Goal: Task Accomplishment & Management: Complete application form

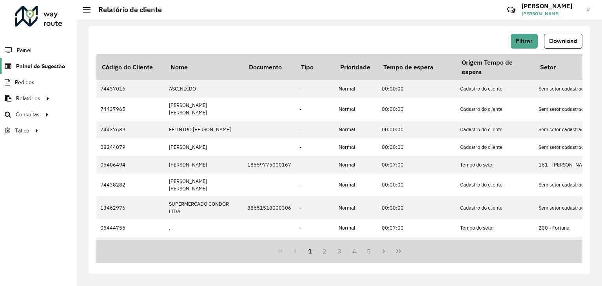
click at [28, 66] on span "Painel de Sugestão" at bounding box center [40, 66] width 49 height 8
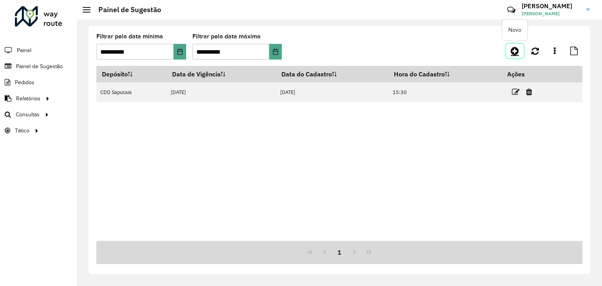
click at [512, 52] on icon at bounding box center [515, 50] width 8 height 9
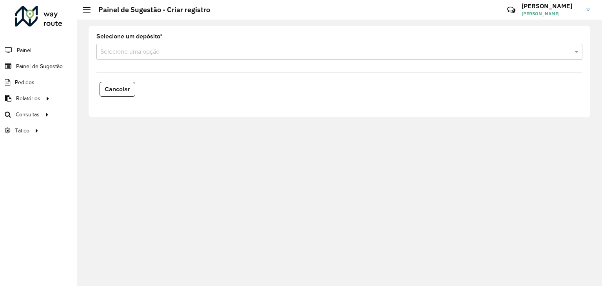
click at [166, 49] on input "text" at bounding box center [331, 51] width 462 height 9
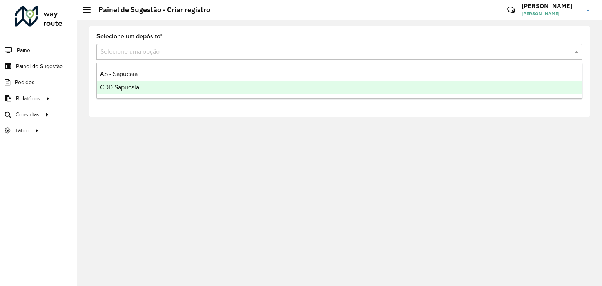
click at [110, 86] on span "CDD Sapucaia" at bounding box center [119, 87] width 39 height 7
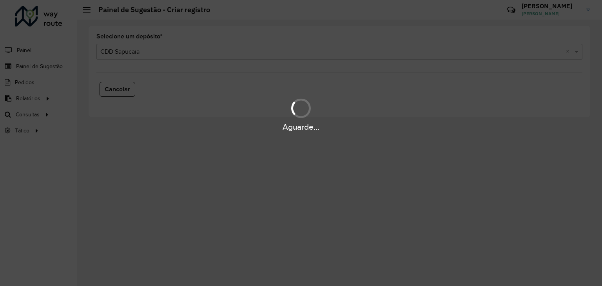
click at [146, 52] on div "Aguarde..." at bounding box center [301, 143] width 602 height 286
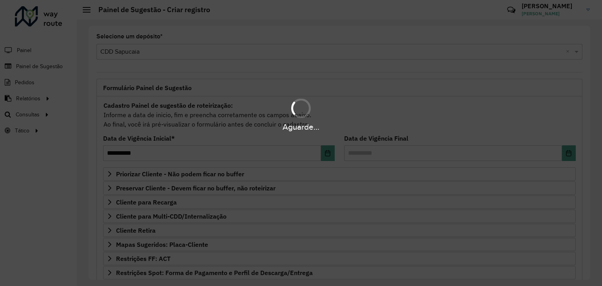
click at [141, 52] on div "Aguarde..." at bounding box center [301, 143] width 602 height 286
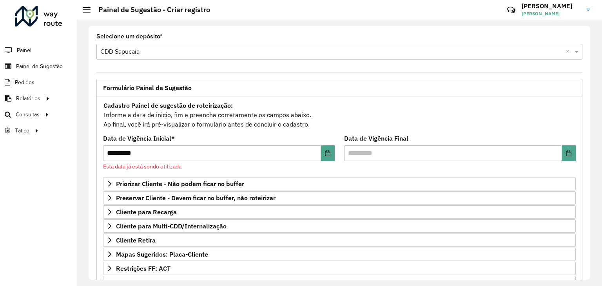
click at [144, 54] on input "text" at bounding box center [331, 51] width 462 height 9
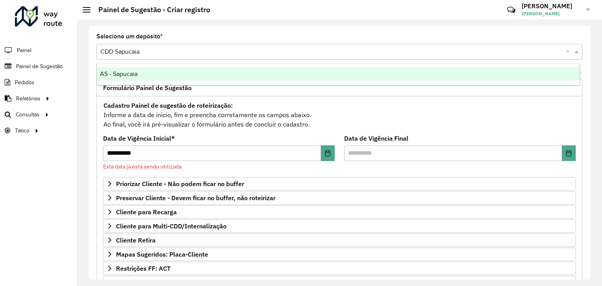
click at [139, 72] on div "AS - Sapucaia" at bounding box center [338, 73] width 483 height 13
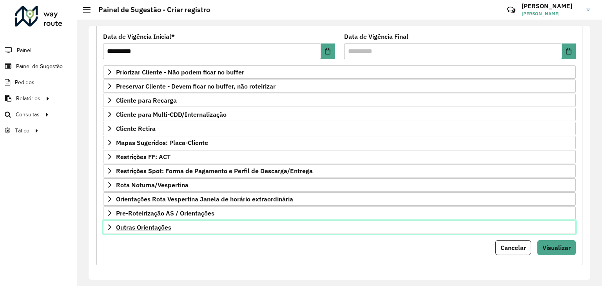
click at [169, 224] on span "Outras Orientações" at bounding box center [143, 227] width 55 height 6
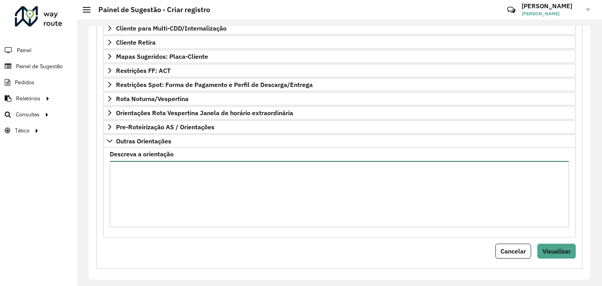
scroll to position [189, 0]
click at [171, 192] on textarea "Descreva a orientação" at bounding box center [339, 193] width 459 height 66
paste textarea "**********"
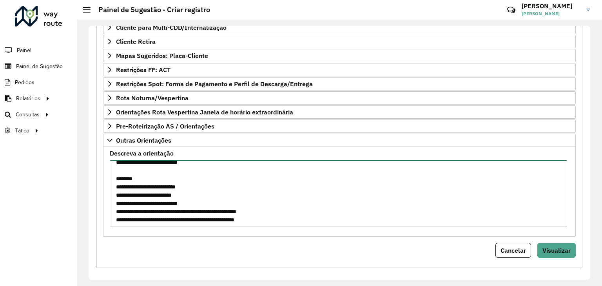
scroll to position [0, 0]
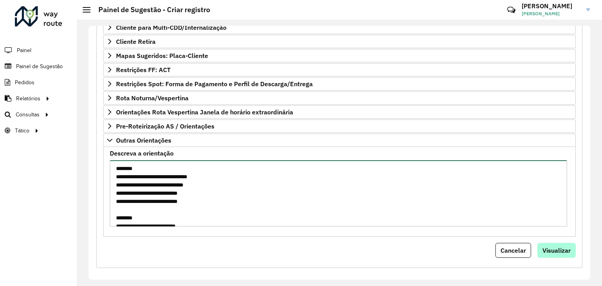
type textarea "**********"
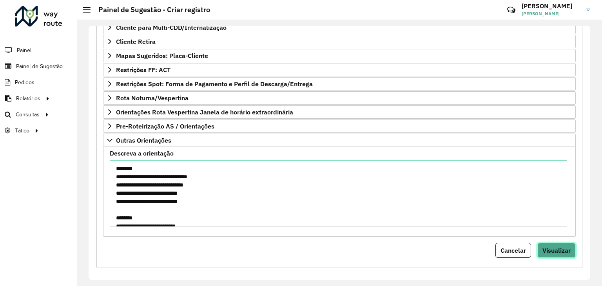
click at [566, 246] on span "Visualizar" at bounding box center [556, 250] width 28 height 8
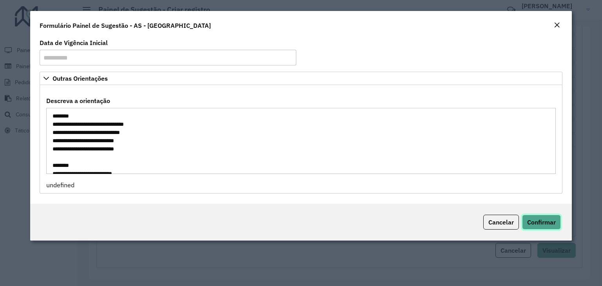
click at [530, 227] on button "Confirmar" at bounding box center [541, 222] width 39 height 15
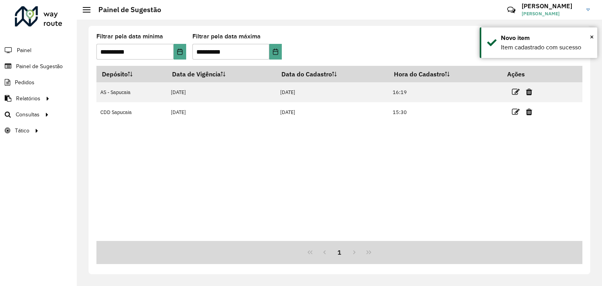
click at [516, 114] on icon at bounding box center [516, 112] width 8 height 8
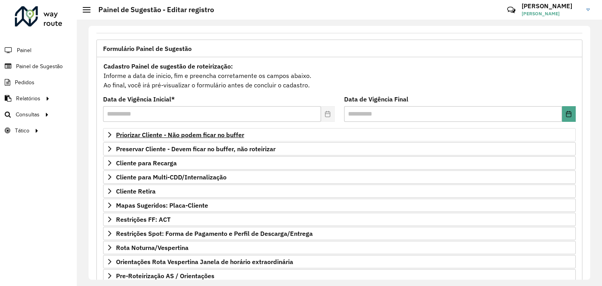
scroll to position [102, 0]
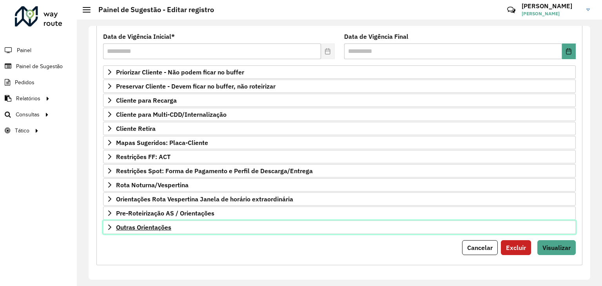
click at [188, 225] on link "Outras Orientações" at bounding box center [339, 227] width 473 height 13
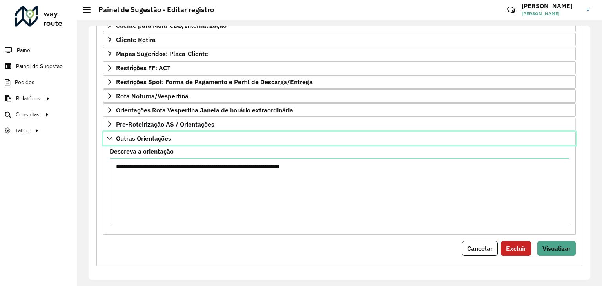
scroll to position [192, 0]
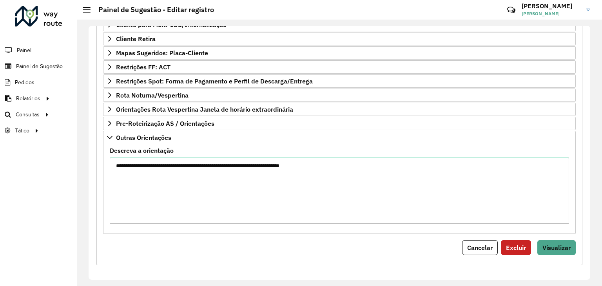
click at [158, 147] on label "Descreva a orientação" at bounding box center [142, 150] width 64 height 9
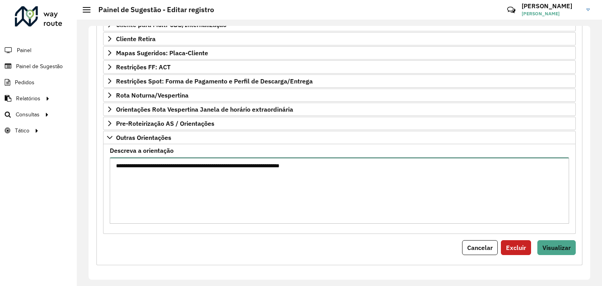
click at [158, 158] on textarea "**********" at bounding box center [339, 191] width 459 height 66
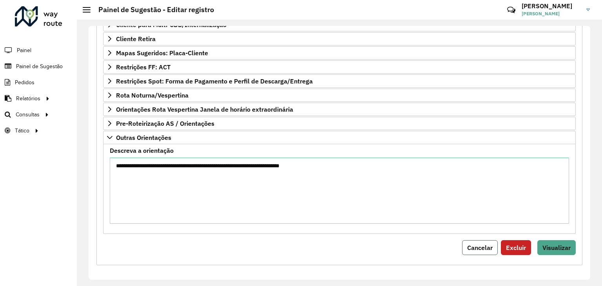
click at [480, 245] on span "Cancelar" at bounding box center [479, 248] width 25 height 8
